Goal: Find contact information: Find contact information

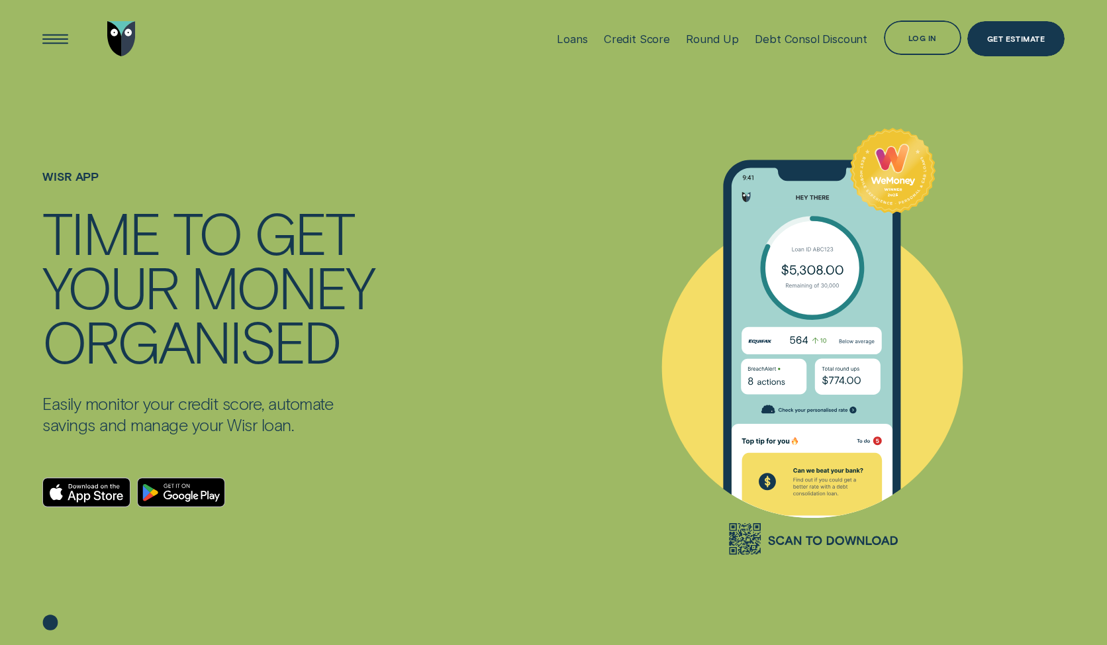
click at [1042, 242] on div "Wisr App - WeMoney - no experian" at bounding box center [812, 339] width 505 height 525
click at [126, 38] on img "Go to home page" at bounding box center [121, 38] width 29 height 35
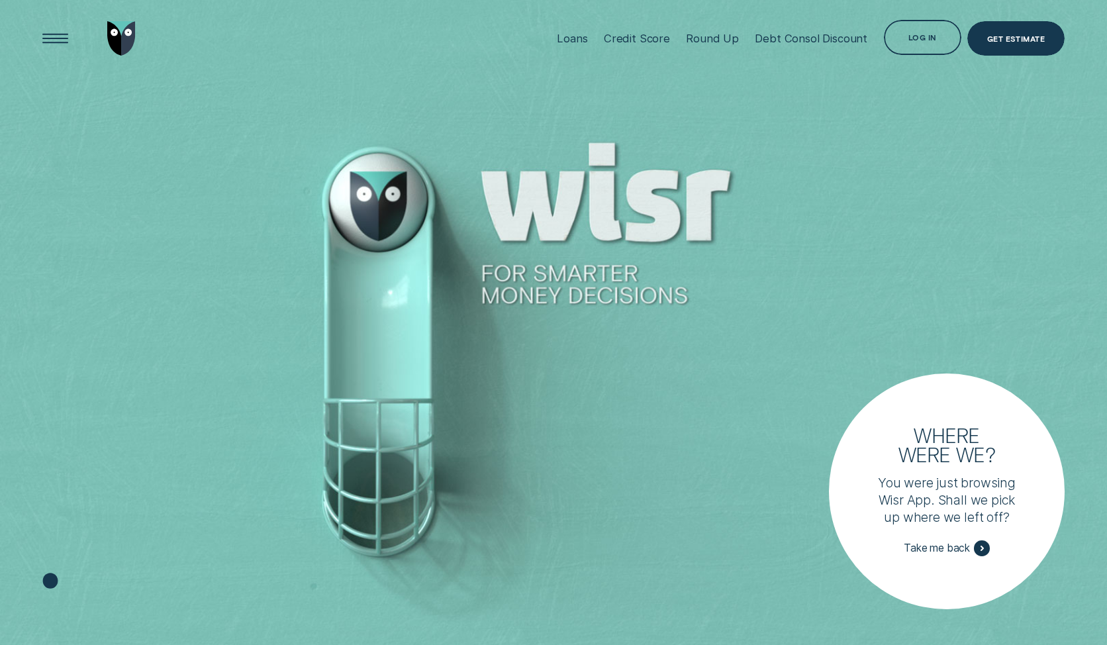
click at [103, 25] on div at bounding box center [90, 38] width 96 height 77
click at [119, 32] on img "Go to home page" at bounding box center [121, 38] width 29 height 35
click at [63, 41] on div "Open Menu" at bounding box center [56, 39] width 50 height 50
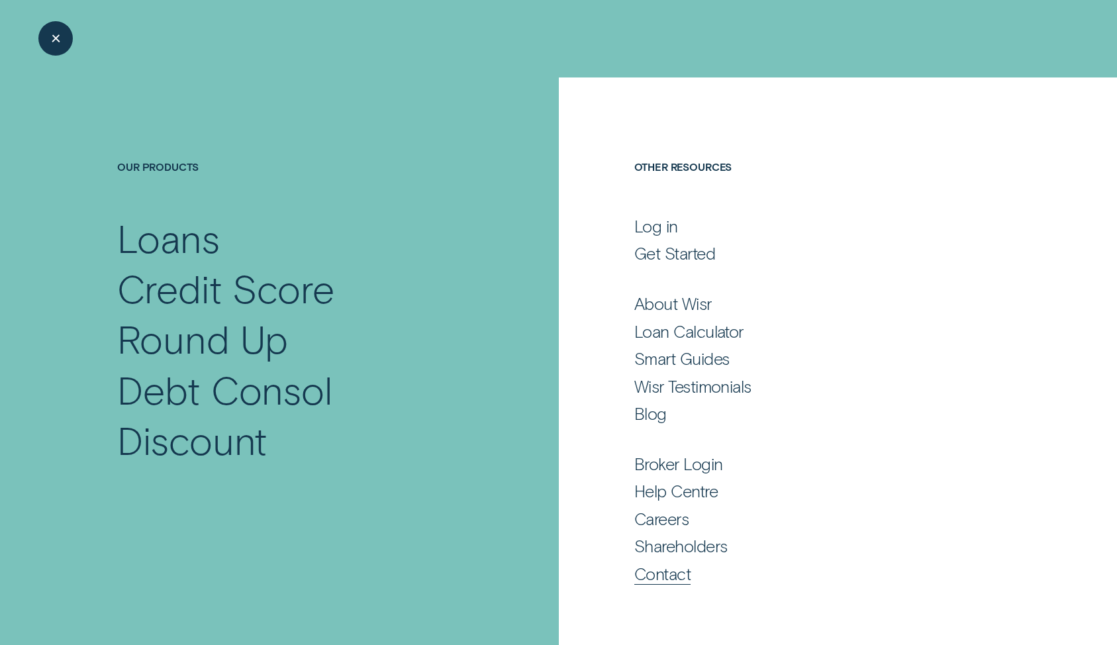
click at [663, 580] on div "Contact" at bounding box center [662, 574] width 56 height 21
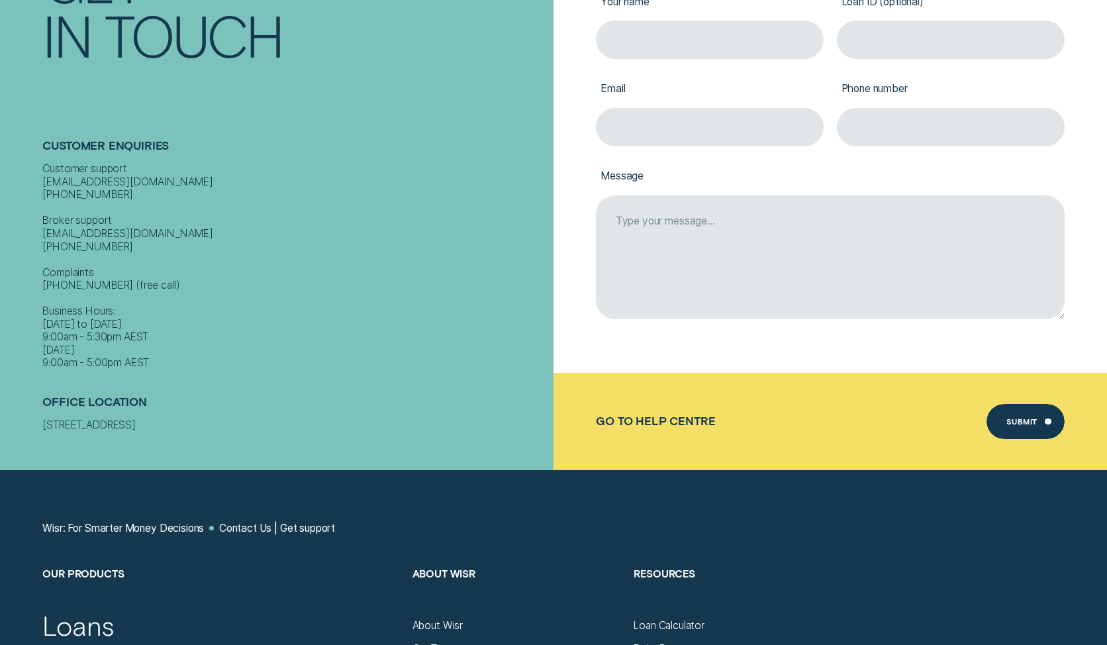
scroll to position [119, 0]
